Goal: Task Accomplishment & Management: Use online tool/utility

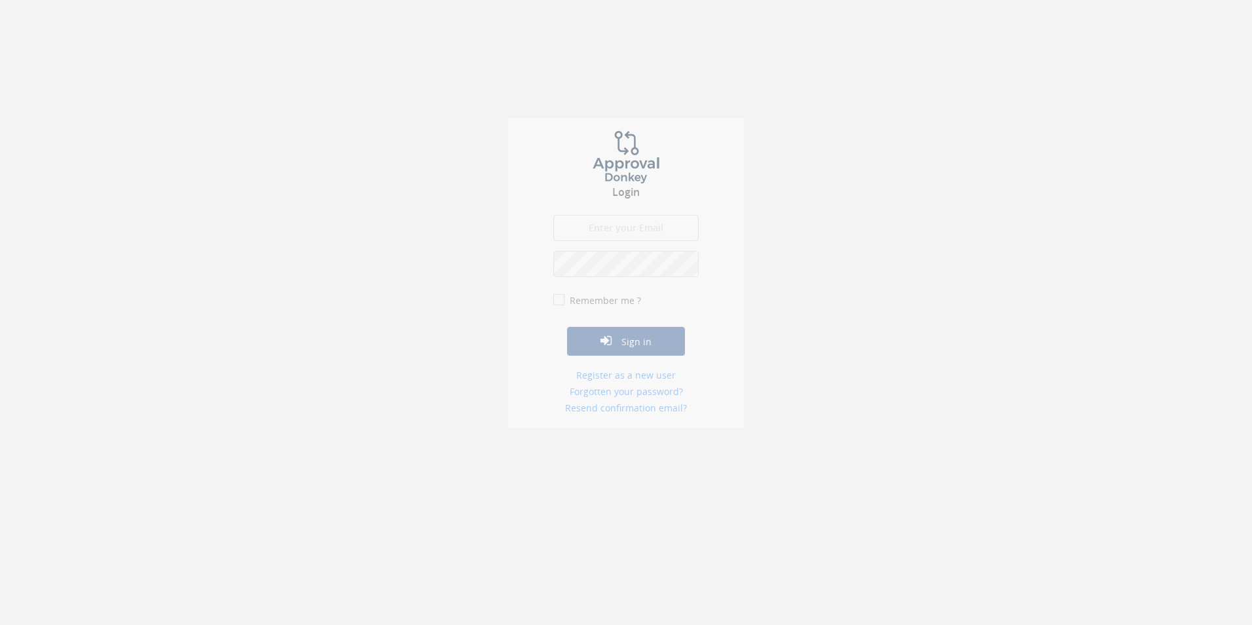
click at [624, 227] on input "email" at bounding box center [625, 235] width 145 height 26
type input "[EMAIL_ADDRESS][DOMAIN_NAME]"
click at [555, 305] on input "Remember me ?" at bounding box center [557, 307] width 9 height 9
checkbox input "true"
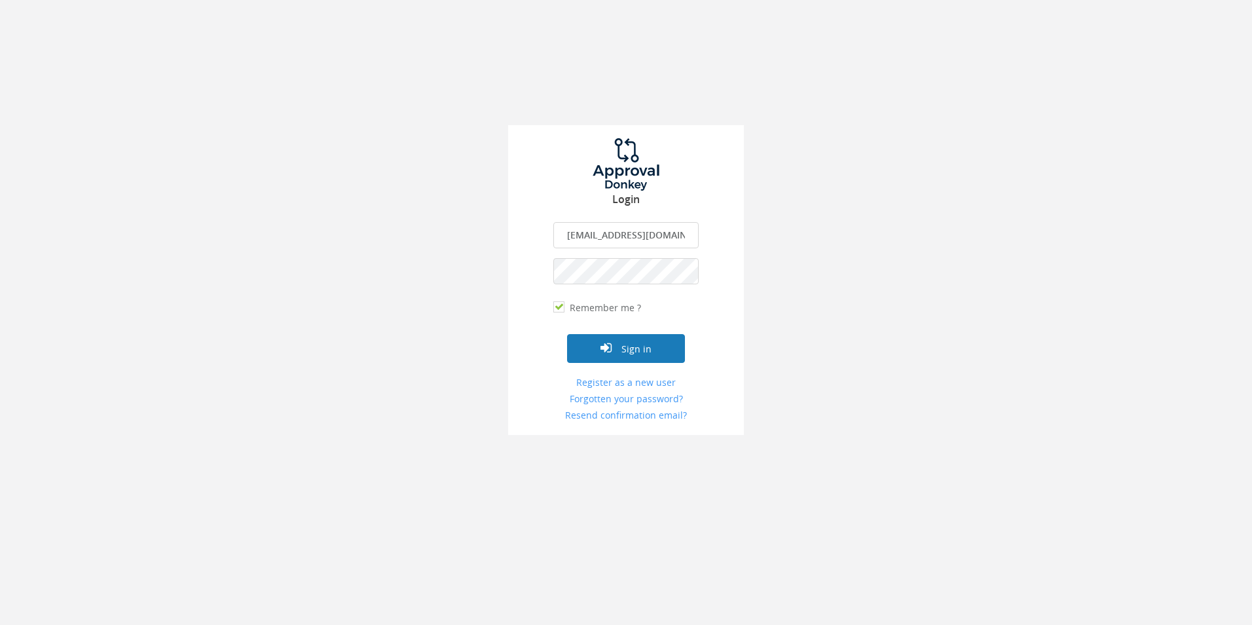
click at [633, 352] on button "Sign in" at bounding box center [626, 348] width 118 height 29
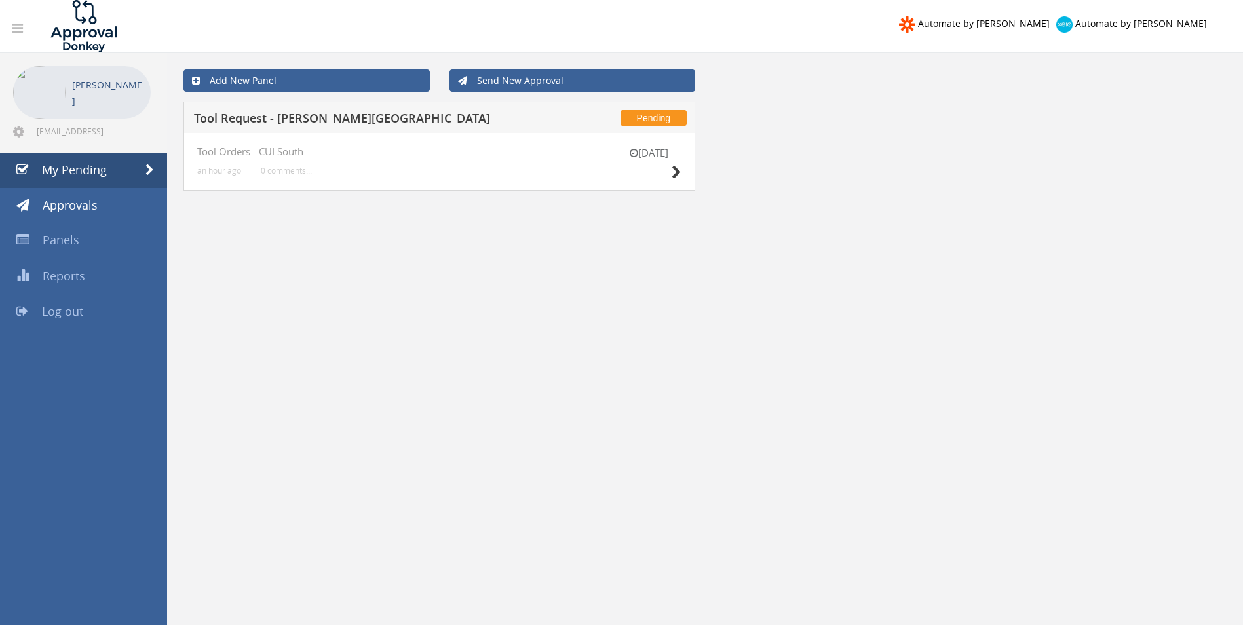
click at [669, 172] on div "[DATE]" at bounding box center [649, 164] width 66 height 37
click at [679, 174] on icon at bounding box center [676, 173] width 10 height 14
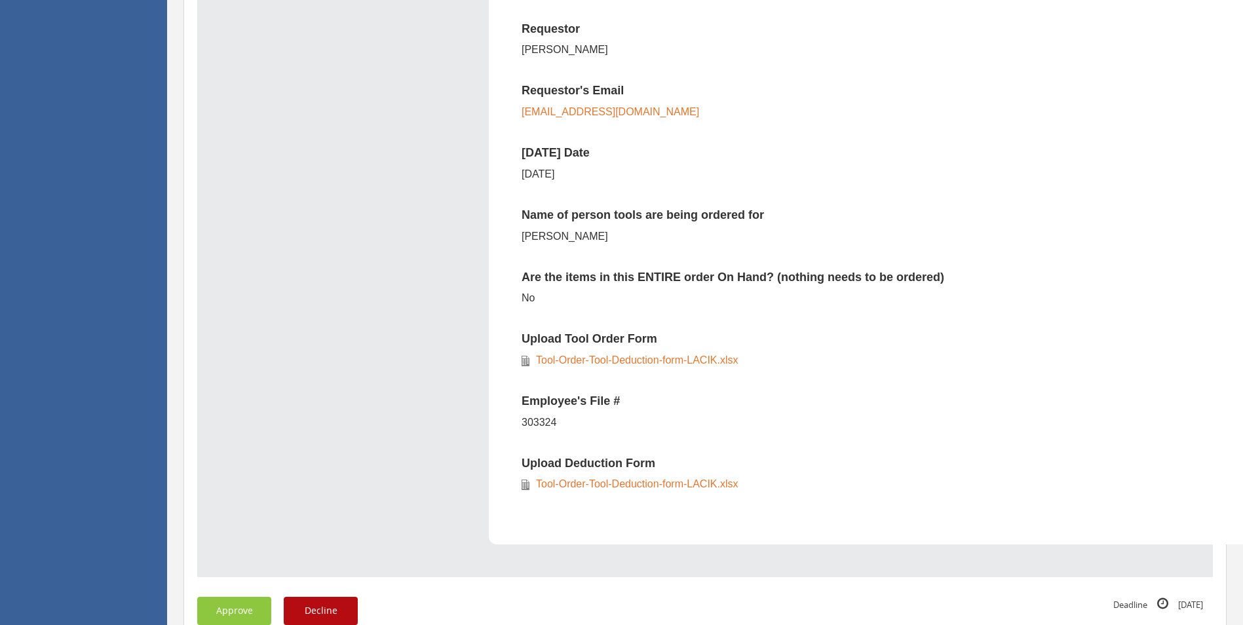
scroll to position [524, 0]
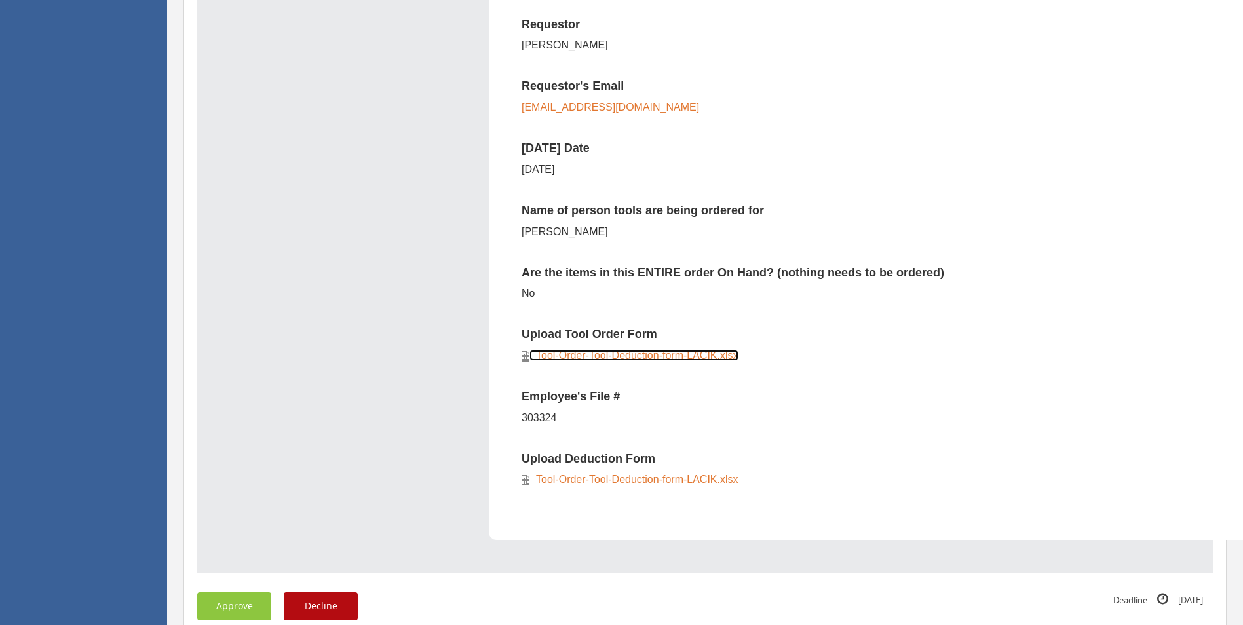
click at [654, 354] on link "Tool-Order-Tool-Deduction-form-LACIK.xlsx" at bounding box center [633, 355] width 209 height 11
click at [647, 478] on link "Tool-Order-Tool-Deduction-form-LACIK.xlsx" at bounding box center [633, 479] width 209 height 11
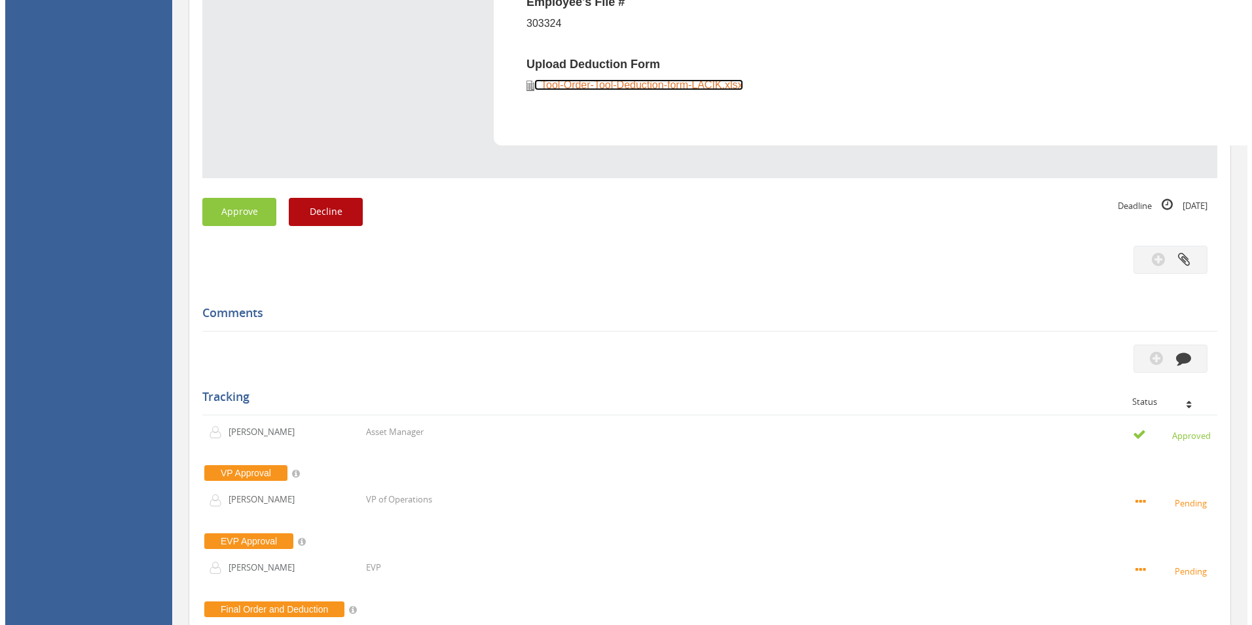
scroll to position [983, 0]
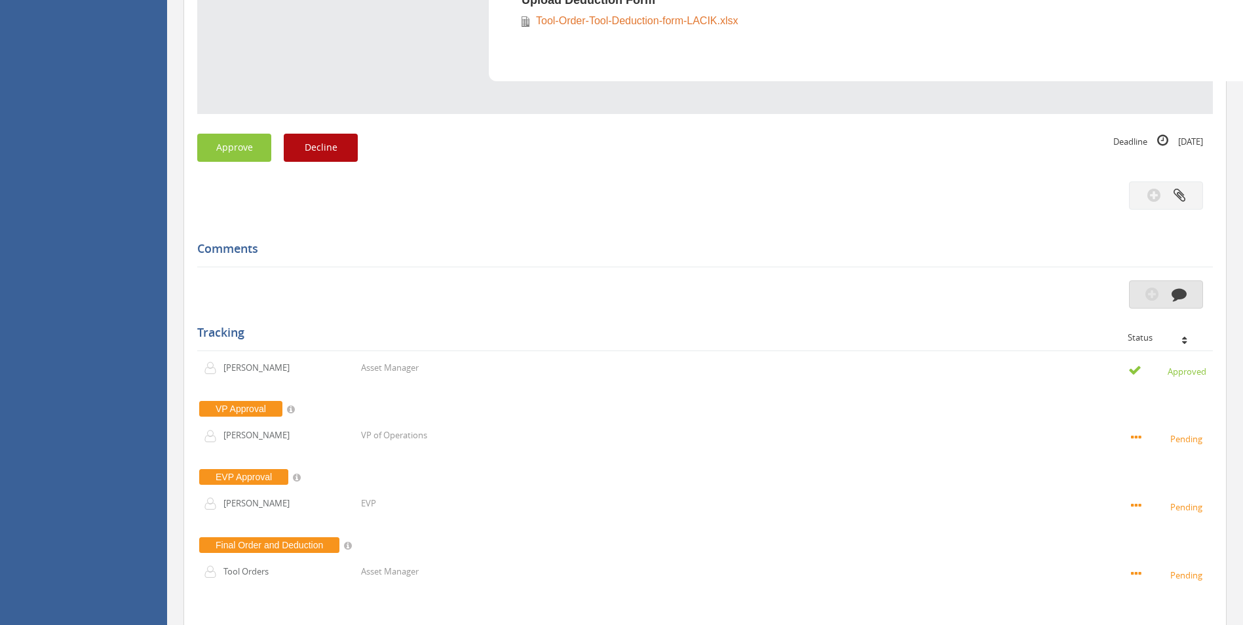
click at [1180, 293] on icon "button" at bounding box center [1178, 293] width 15 height 15
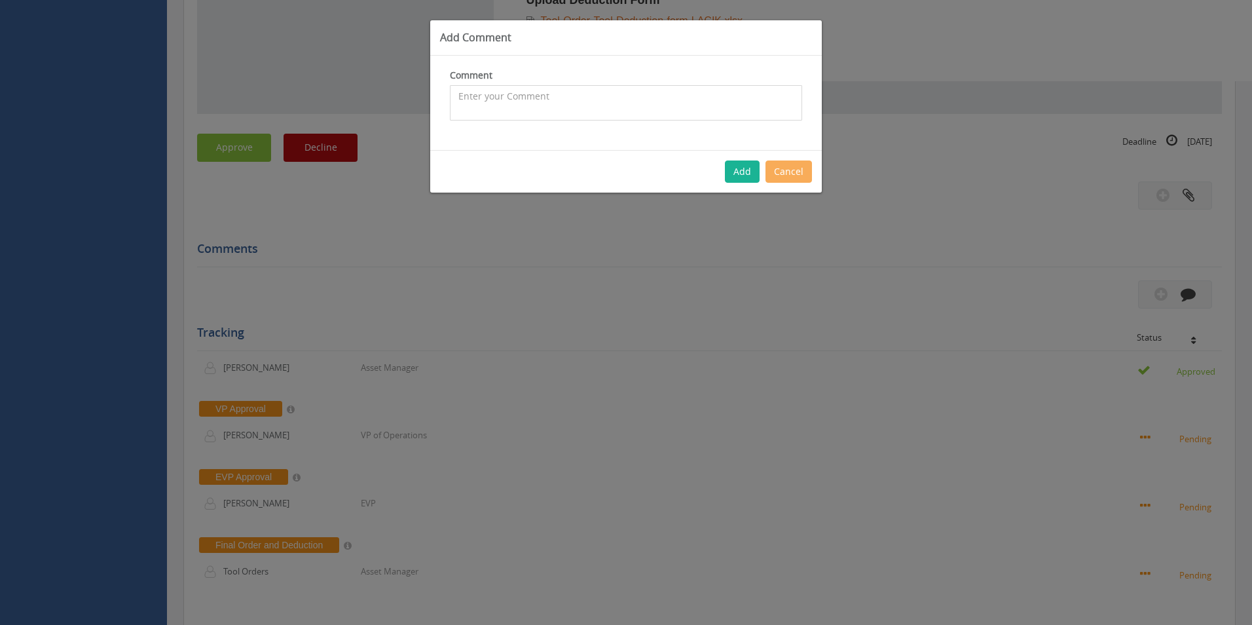
click at [479, 95] on textarea at bounding box center [626, 102] width 352 height 35
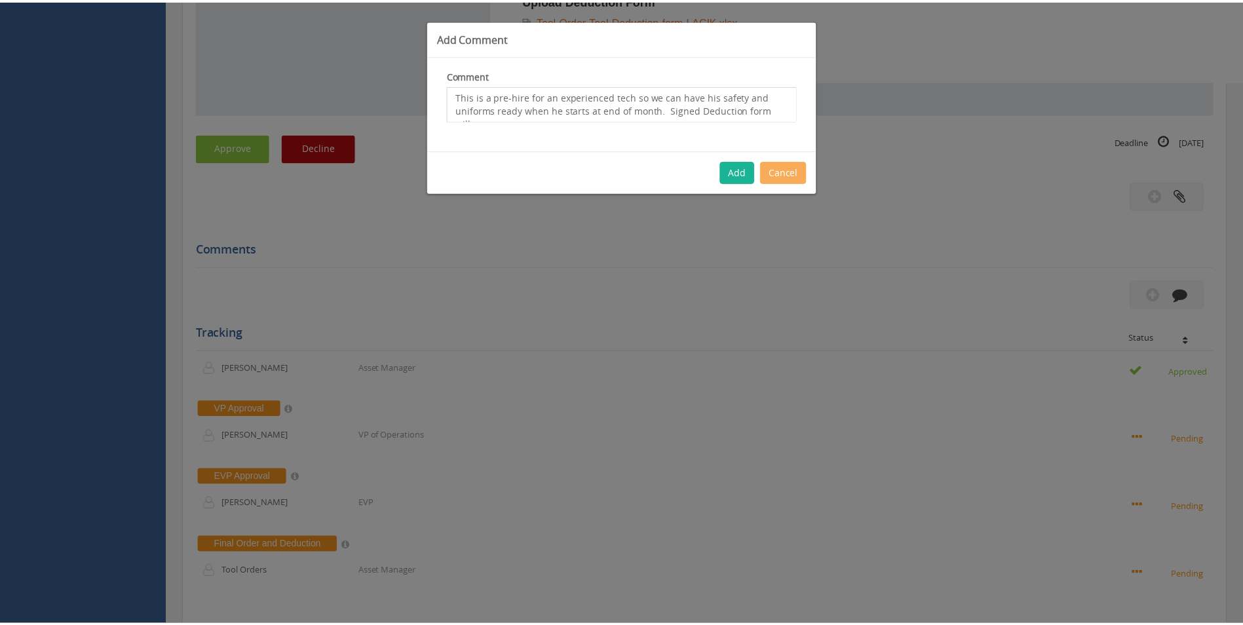
scroll to position [9, 0]
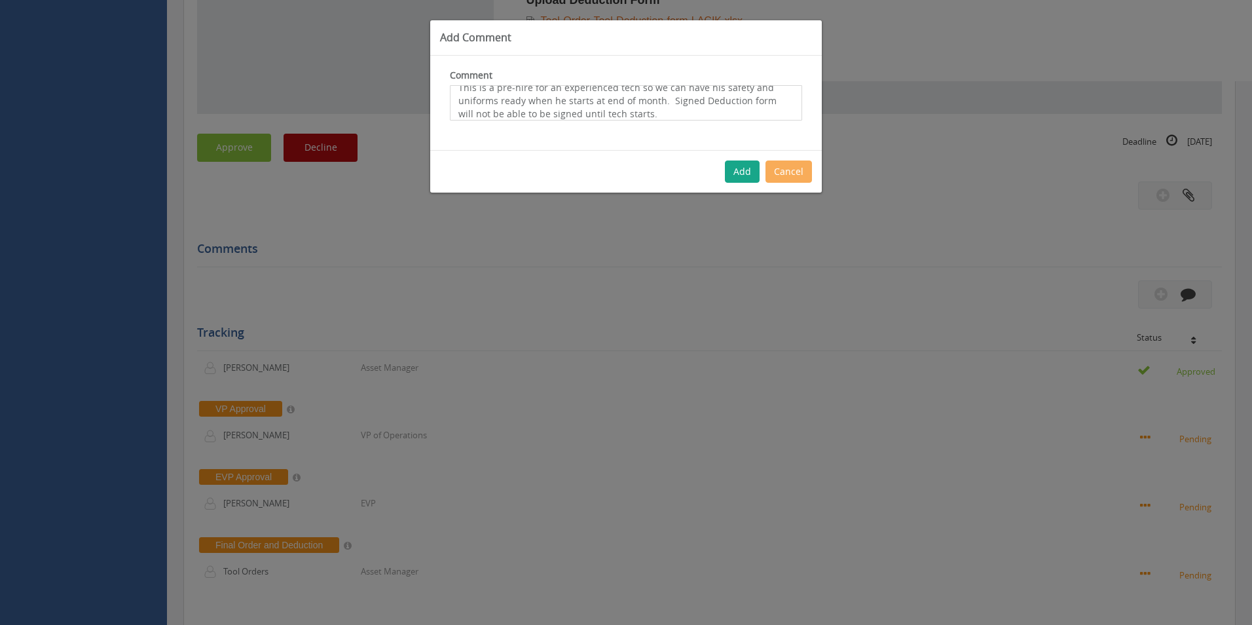
type textarea "This is a pre-hire for an experienced tech so we can have his safety and unifor…"
click at [738, 173] on button "Add" at bounding box center [742, 171] width 35 height 22
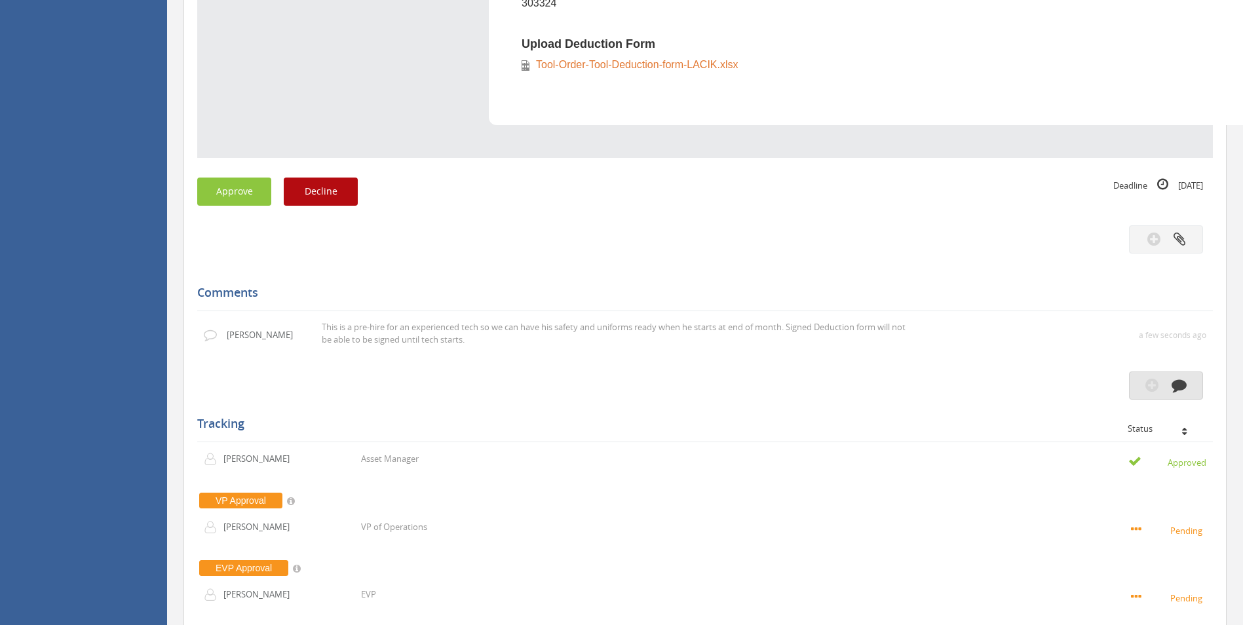
scroll to position [852, 0]
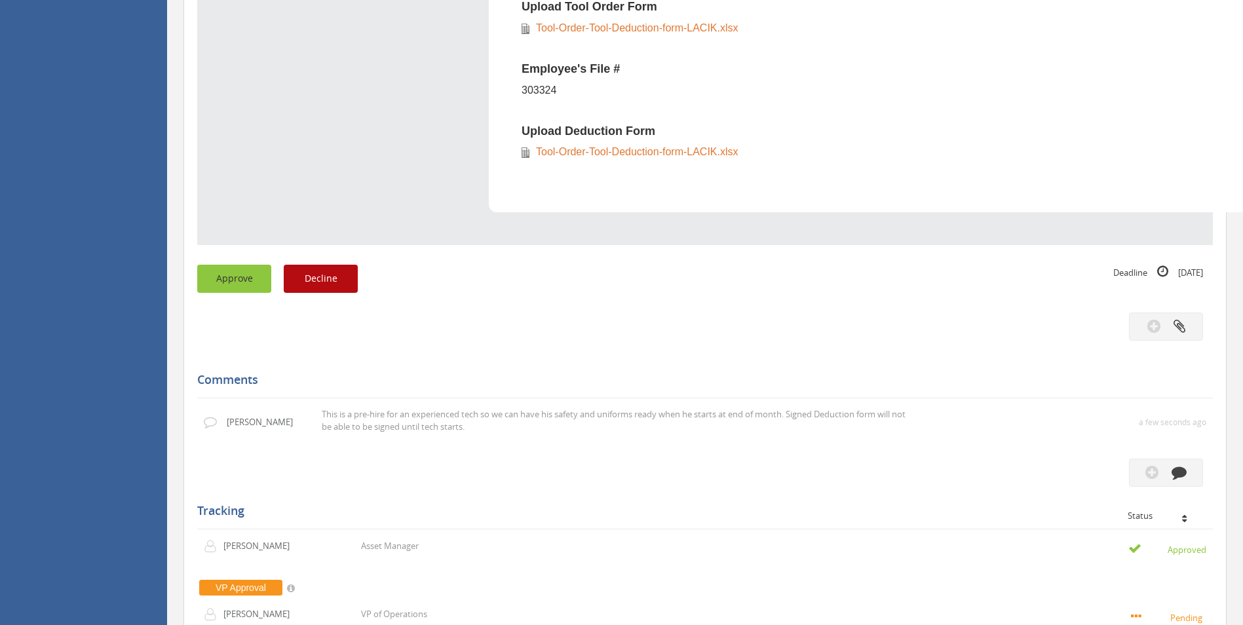
click at [223, 276] on button "Approve" at bounding box center [234, 279] width 74 height 28
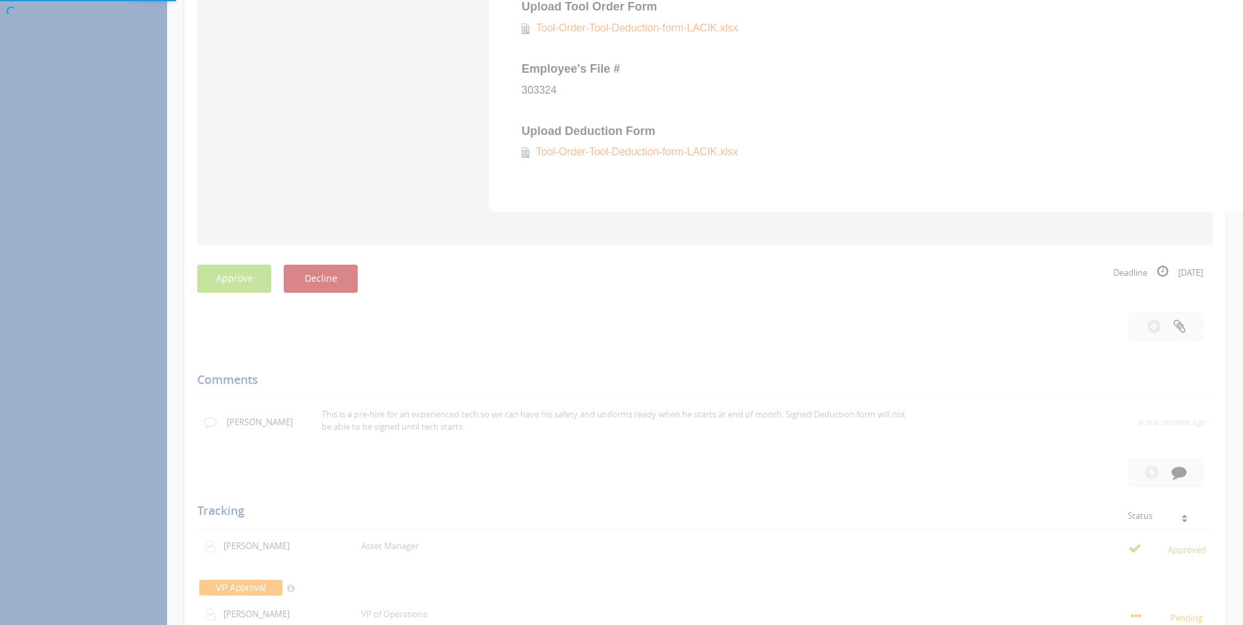
scroll to position [53, 0]
